Goal: Check status

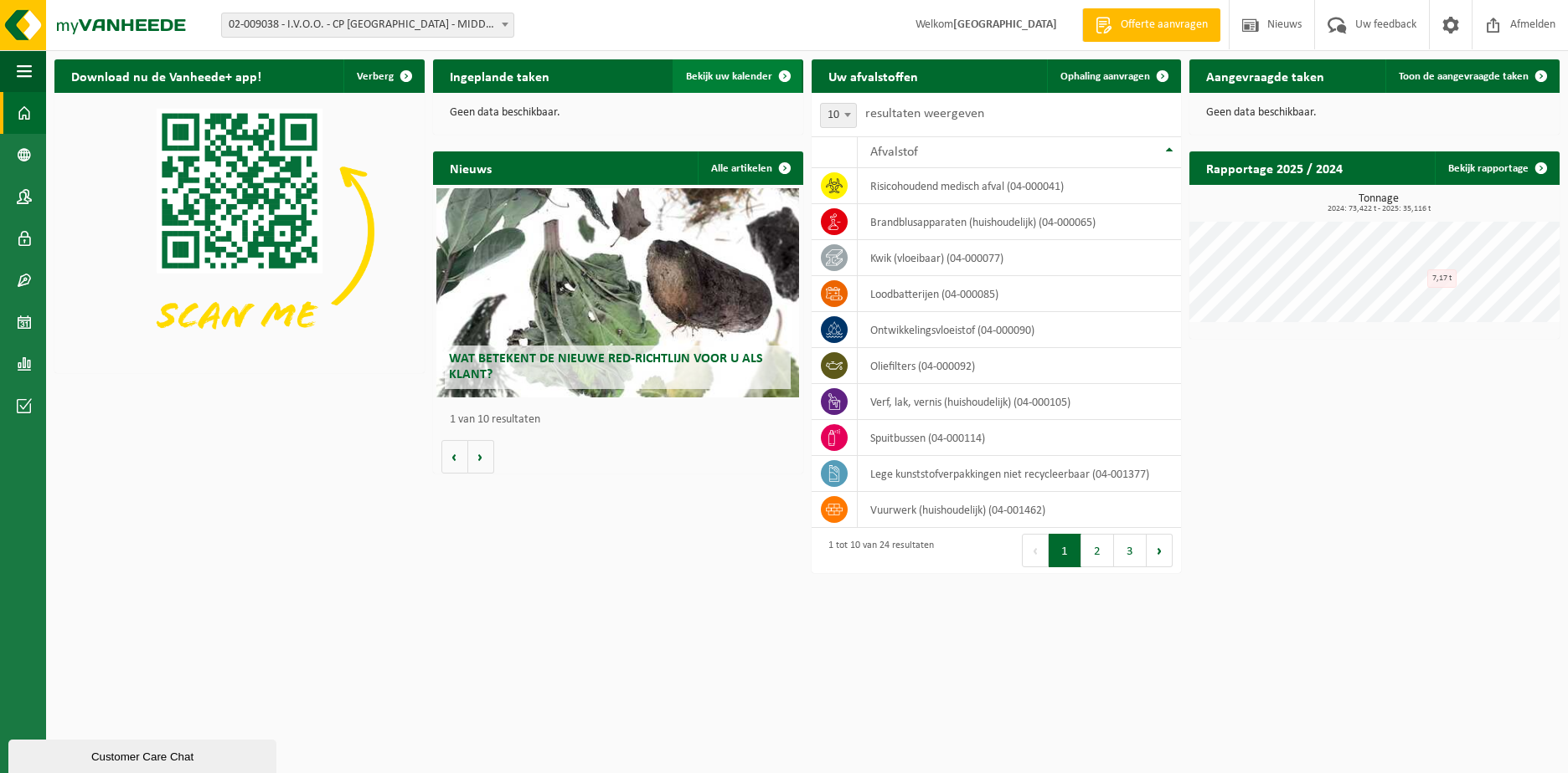
click at [768, 75] on span at bounding box center [784, 76] width 33 height 33
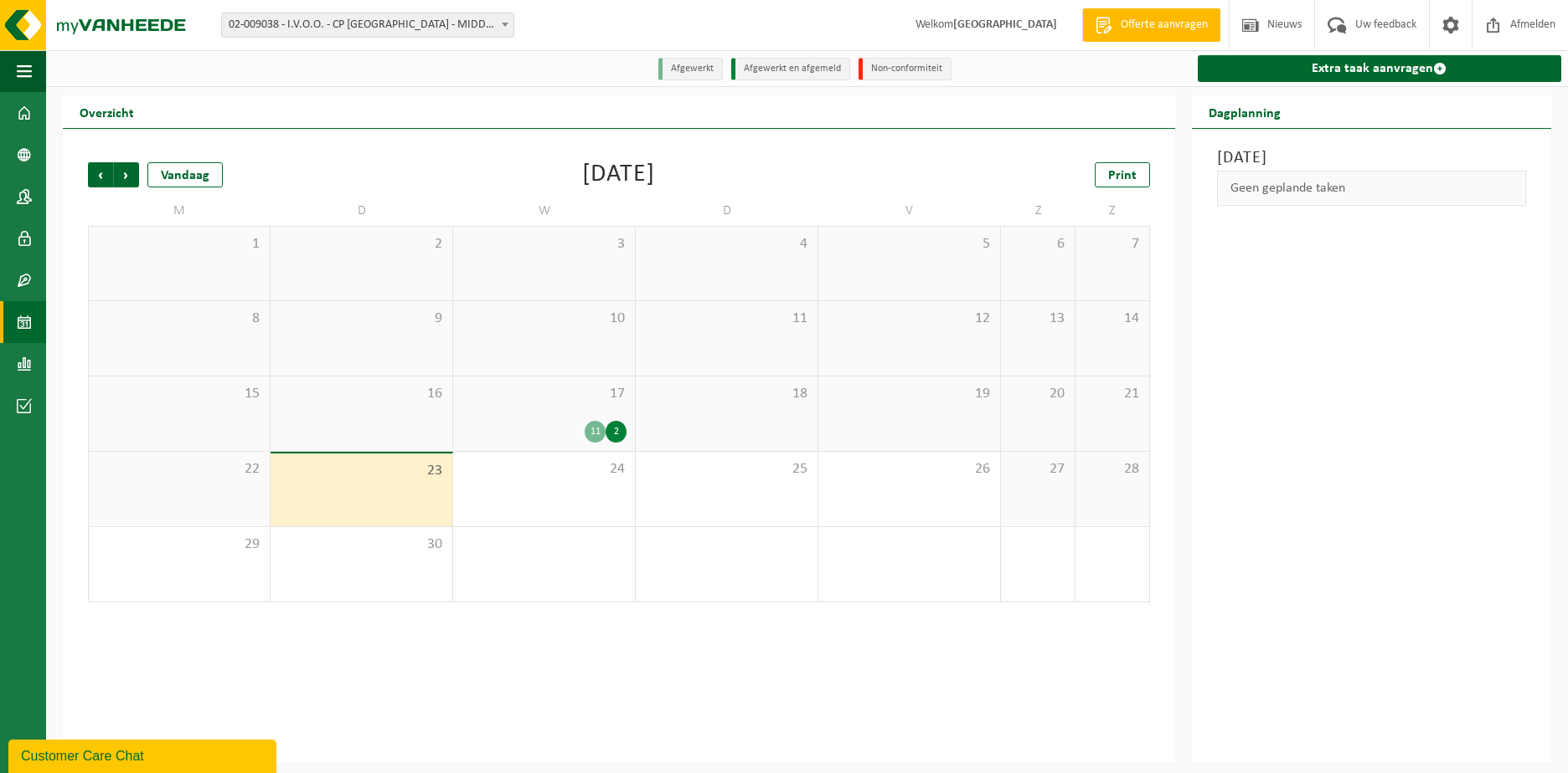
click at [572, 418] on div "17 11 2" at bounding box center [544, 413] width 182 height 74
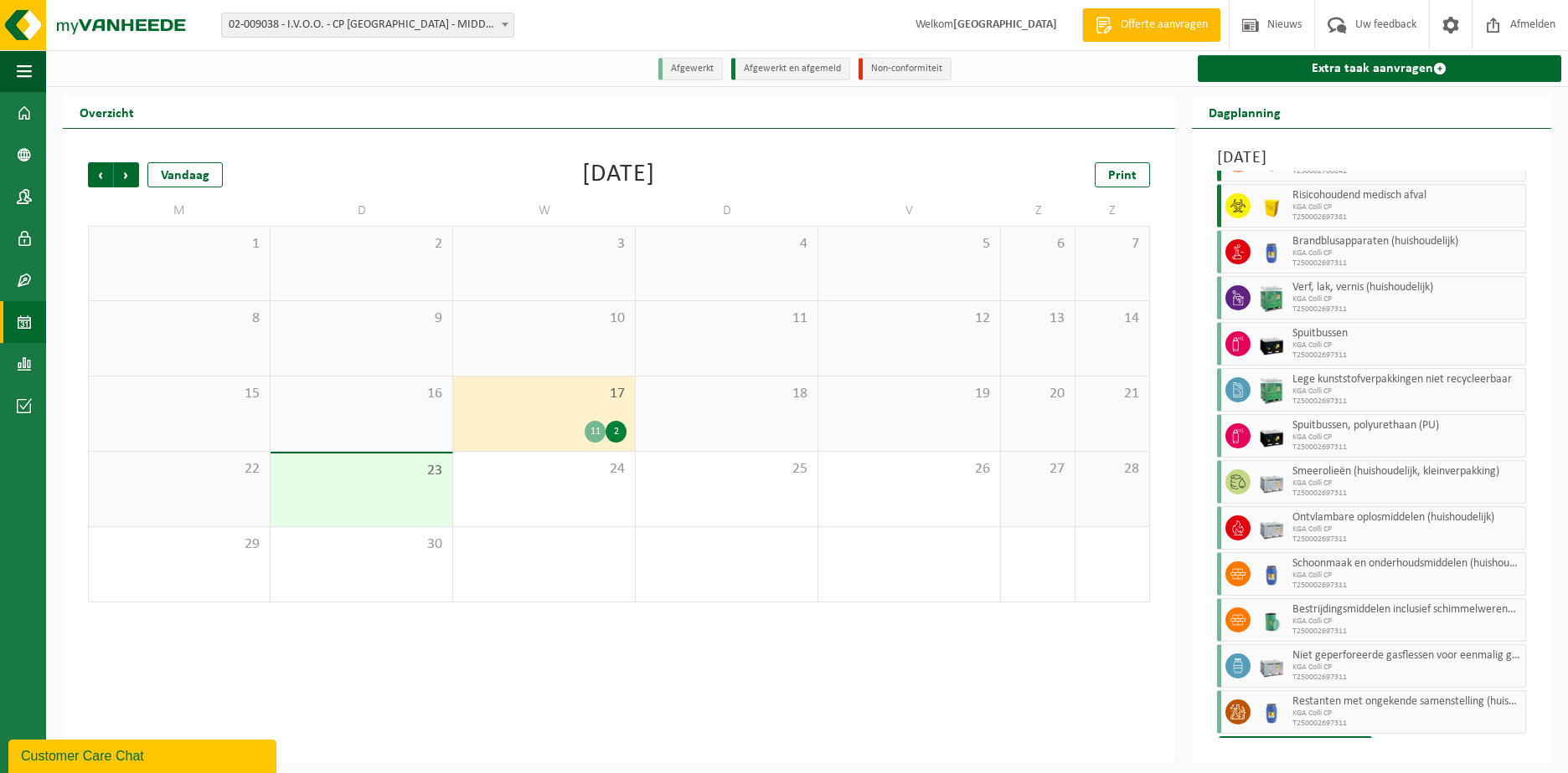
scroll to position [82, 0]
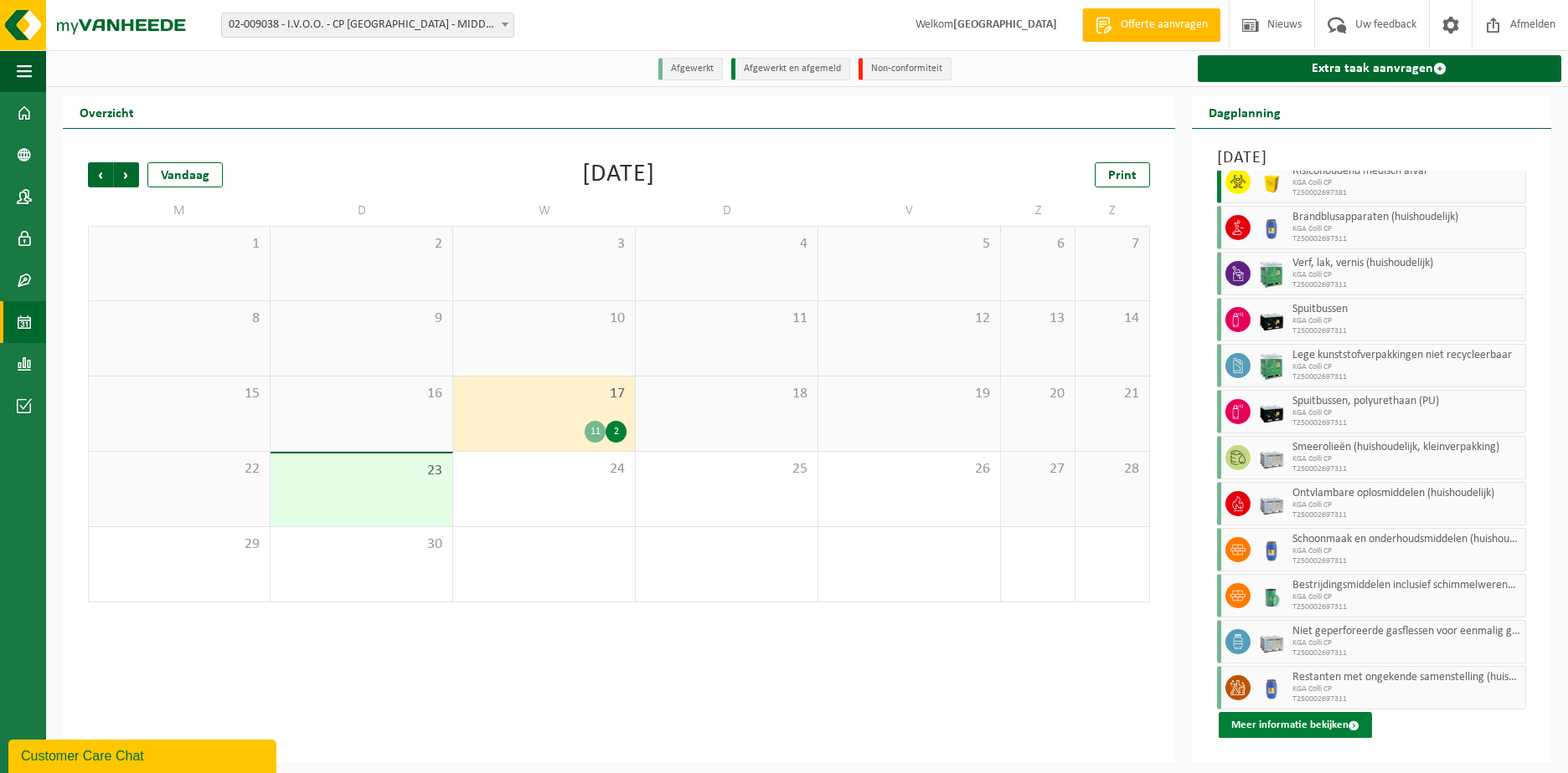
click at [1233, 725] on button "Meer informatie bekijken" at bounding box center [1295, 725] width 154 height 26
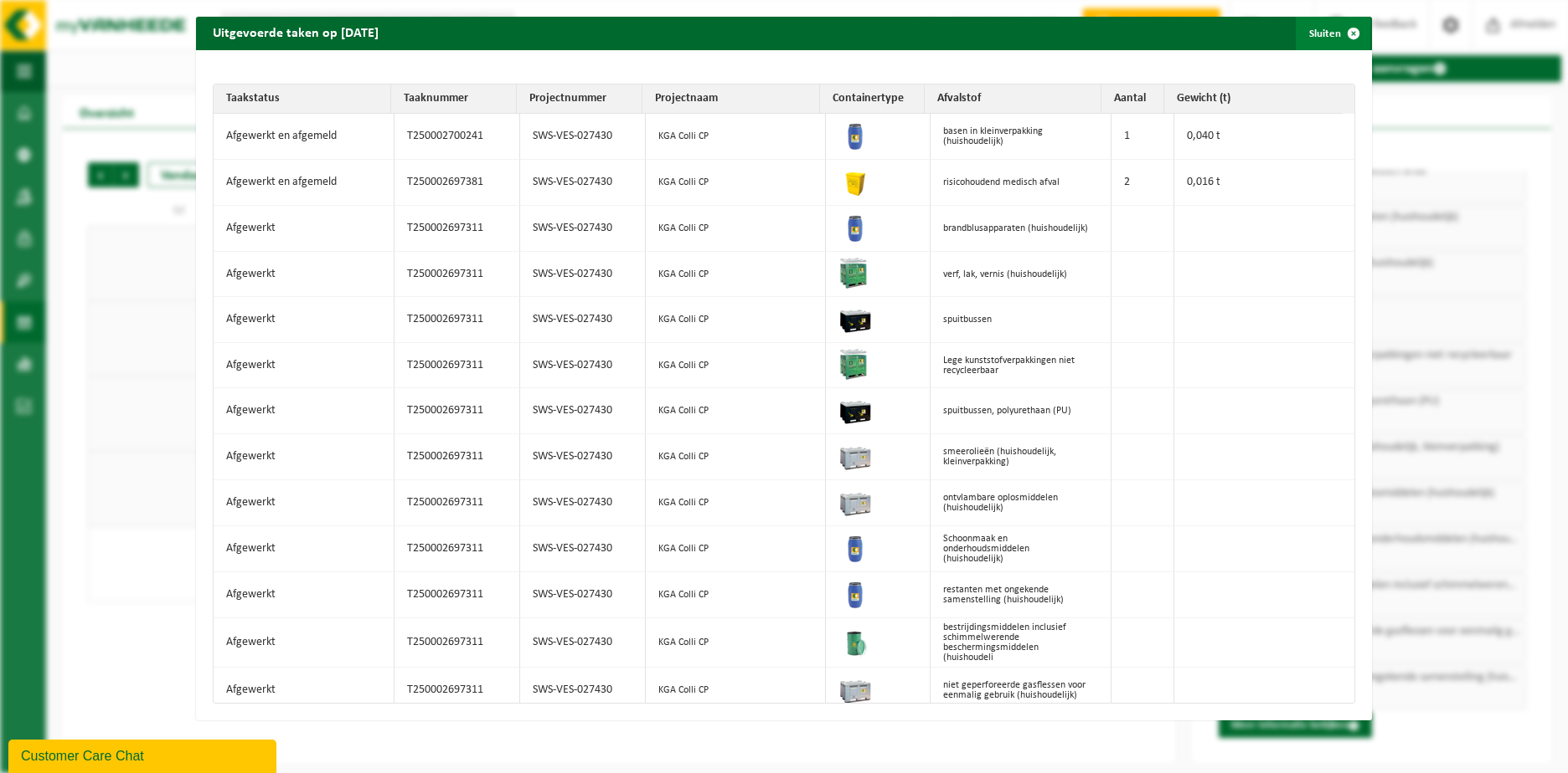
click at [1344, 34] on span "button" at bounding box center [1353, 33] width 33 height 33
